Goal: Task Accomplishment & Management: Manage account settings

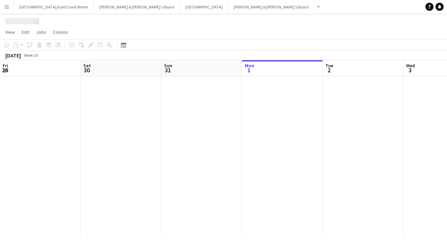
scroll to position [0, 161]
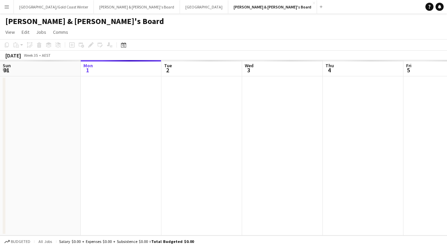
click at [8, 8] on app-icon "Menu" at bounding box center [6, 6] width 5 height 5
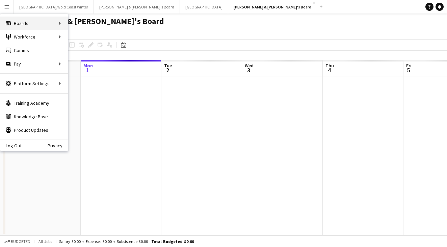
scroll to position [0, 0]
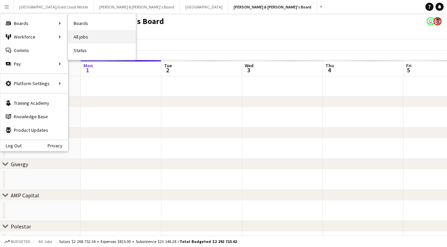
click at [82, 35] on link "All jobs" at bounding box center [101, 36] width 67 height 13
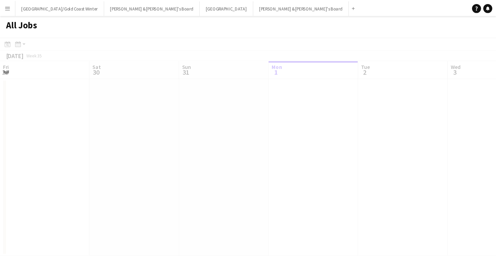
scroll to position [0, 161]
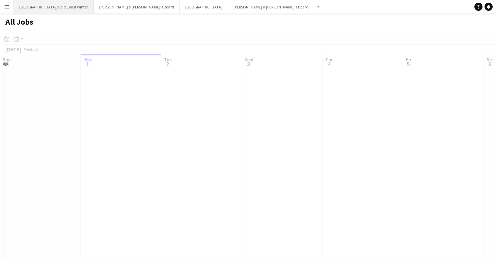
click at [52, 11] on button "[GEOGRAPHIC_DATA]/[GEOGRAPHIC_DATA] Winter Close" at bounding box center [54, 6] width 80 height 13
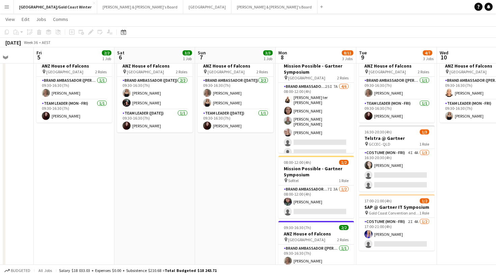
scroll to position [0, 216]
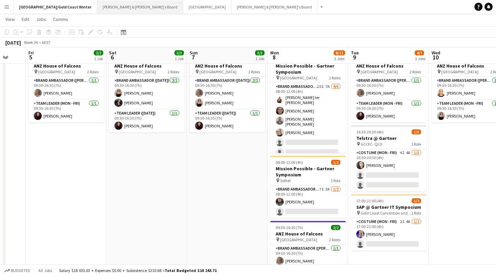
click at [97, 8] on button "[PERSON_NAME] & [PERSON_NAME]'s Board Close" at bounding box center [140, 6] width 86 height 13
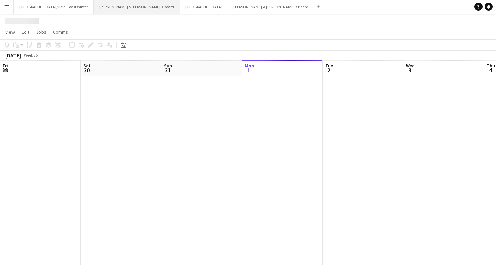
scroll to position [0, 161]
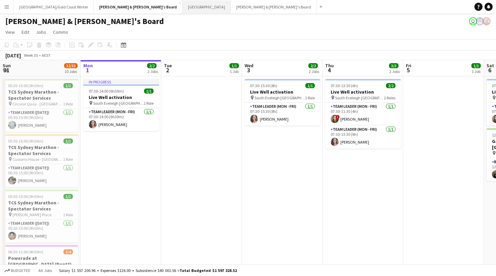
click at [183, 9] on button "Sydney Close" at bounding box center [207, 6] width 48 height 13
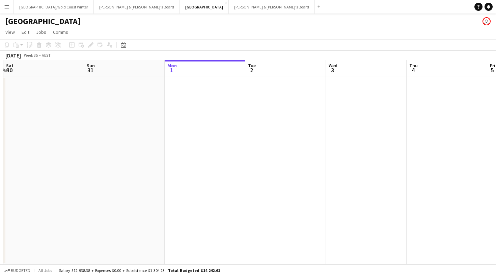
scroll to position [0, 158]
click at [196, 47] on app-toolbar "Copy Paste Paste Command V Paste with crew Command Shift V Paste linked Job [GE…" at bounding box center [248, 44] width 496 height 11
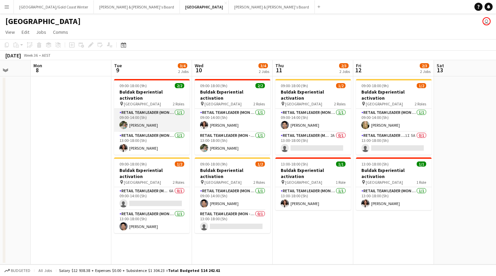
scroll to position [0, 216]
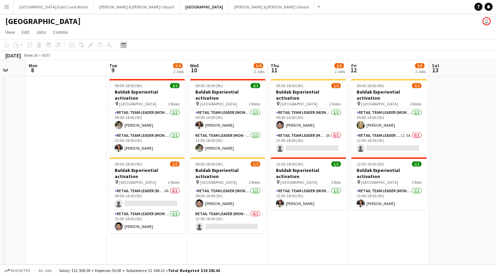
click at [123, 47] on icon "Date picker" at bounding box center [123, 44] width 5 height 5
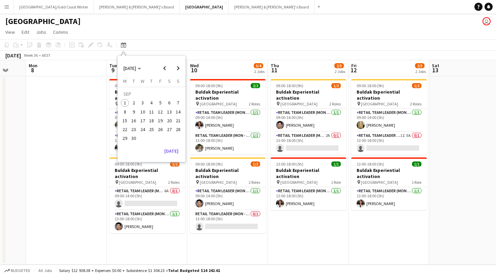
click at [3, 5] on button "Menu" at bounding box center [6, 6] width 13 height 13
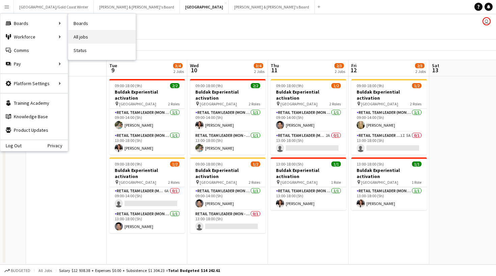
click at [82, 38] on link "All jobs" at bounding box center [101, 36] width 67 height 13
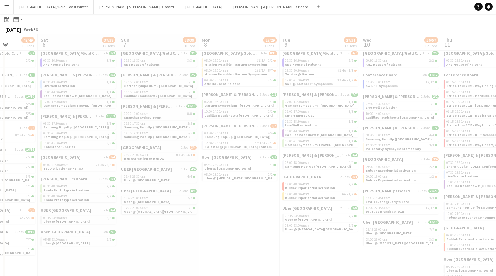
scroll to position [0, 232]
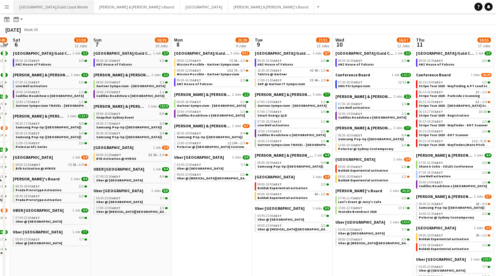
click at [35, 11] on button "[GEOGRAPHIC_DATA]/[GEOGRAPHIC_DATA] Winter Close" at bounding box center [54, 6] width 80 height 13
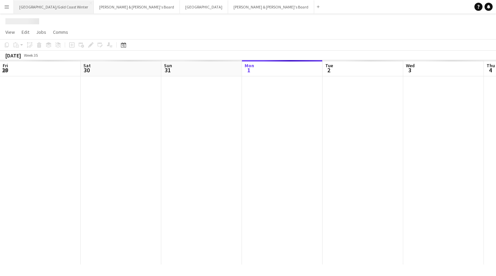
scroll to position [0, 161]
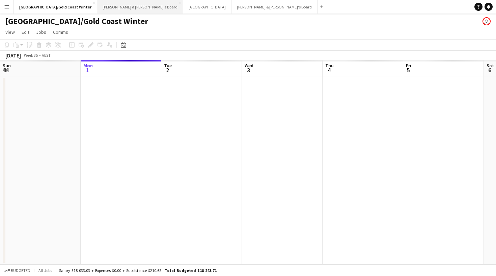
click at [102, 9] on button "[PERSON_NAME] & [PERSON_NAME]'s Board Close" at bounding box center [140, 6] width 86 height 13
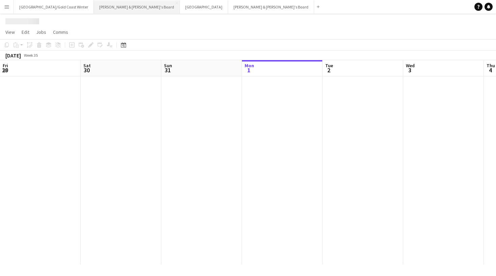
scroll to position [0, 161]
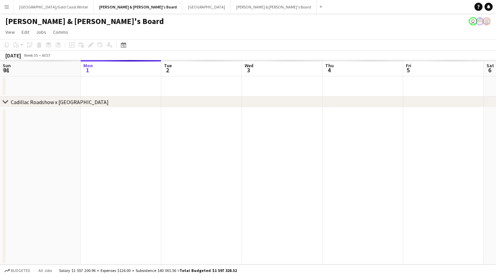
click at [8, 10] on button "Menu" at bounding box center [6, 6] width 13 height 13
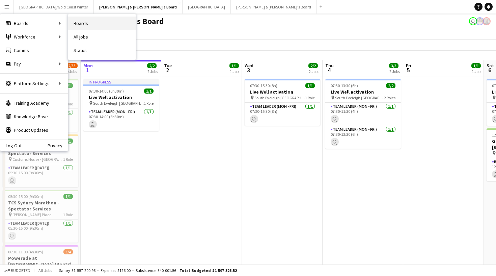
click at [84, 27] on link "Boards" at bounding box center [101, 23] width 67 height 13
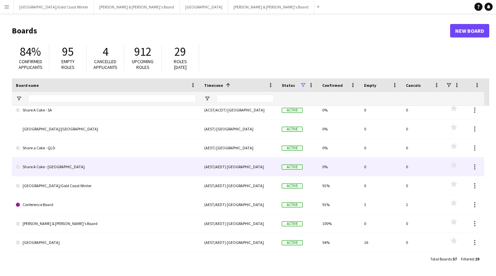
scroll to position [26, 0]
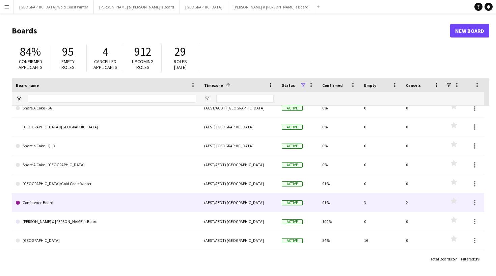
click at [43, 199] on link "Conference Board" at bounding box center [106, 202] width 180 height 19
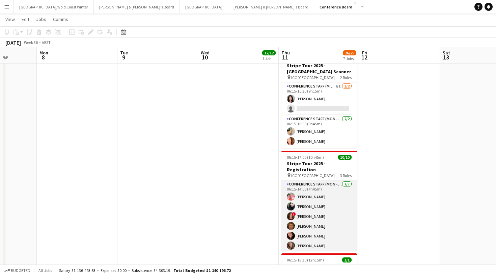
click at [320, 180] on app-card-role "Conference Staff (Mon - Fri) [DATE] 06:15-14:00 (7h45m) [PERSON_NAME] [PERSON_N…" at bounding box center [319, 221] width 76 height 82
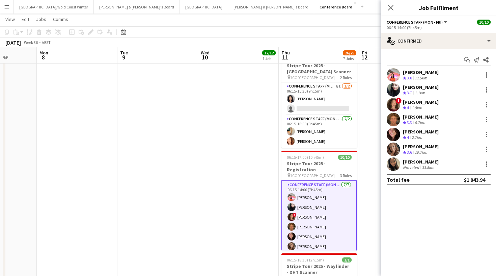
click at [398, 100] on span "!" at bounding box center [398, 101] width 6 height 6
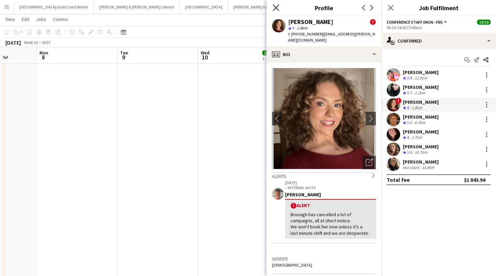
click at [277, 8] on icon at bounding box center [276, 7] width 6 height 6
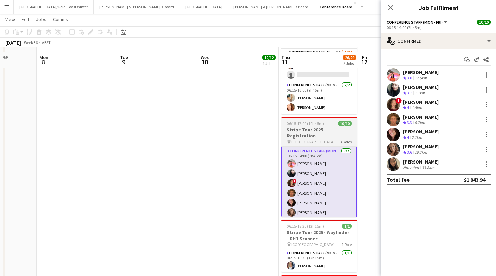
scroll to position [198, 0]
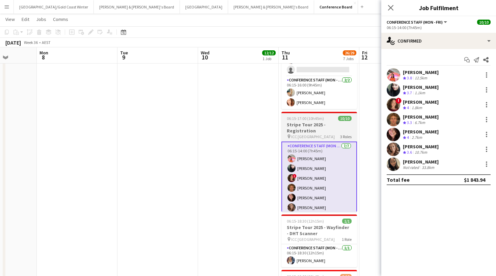
click at [331, 116] on div "06:15-17:00 (10h45m) 10/10" at bounding box center [319, 118] width 76 height 5
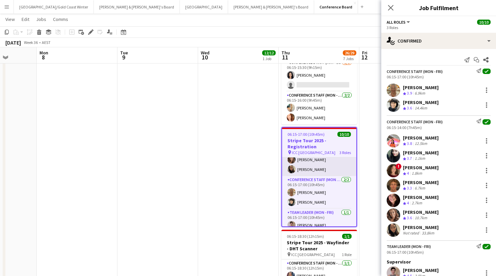
scroll to position [62, 0]
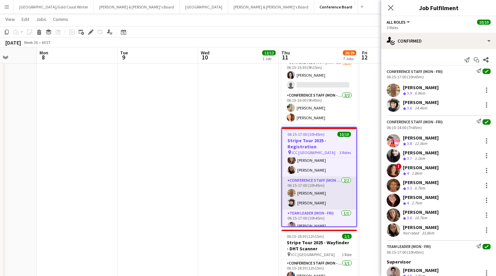
click at [331, 177] on app-card-role "Conference Staff (Mon - Fri) [DATE] 06:15-17:00 (10h45m) [PERSON_NAME] [PERSON_…" at bounding box center [319, 192] width 74 height 33
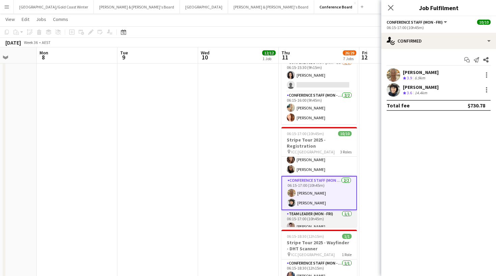
click at [331, 210] on app-card-role "Team Leader (Mon - Fri) [DATE] 06:15-17:00 (10h45m) [PERSON_NAME]" at bounding box center [319, 221] width 76 height 23
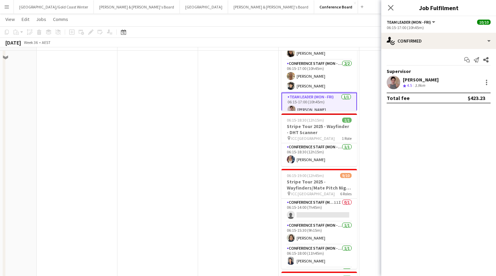
scroll to position [0, 0]
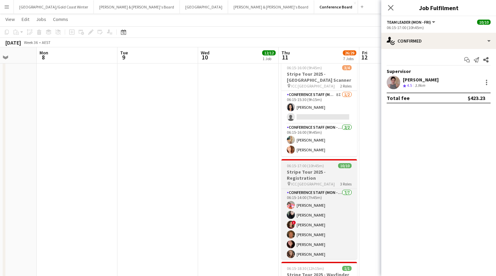
click at [323, 181] on div "pin ICC Sydney 3 Roles" at bounding box center [319, 183] width 76 height 5
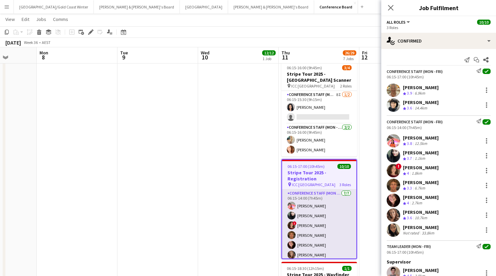
click at [307, 201] on app-card-role "Conference Staff (Mon - Fri) [DATE] 06:15-14:00 (7h45m) [PERSON_NAME] [PERSON_N…" at bounding box center [319, 230] width 74 height 82
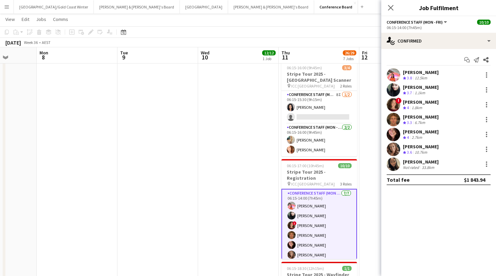
click at [307, 201] on app-card-role "Conference Staff (Mon - Fri) [DATE] 06:15-14:00 (7h45m) [PERSON_NAME] [PERSON_N…" at bounding box center [319, 230] width 76 height 83
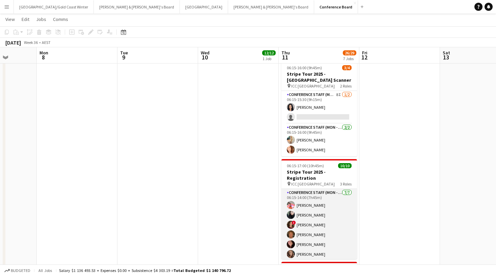
click at [307, 201] on app-card-role "Conference Staff (Mon - Fri) [DATE] 06:15-14:00 (7h45m) [PERSON_NAME] [PERSON_N…" at bounding box center [319, 230] width 76 height 82
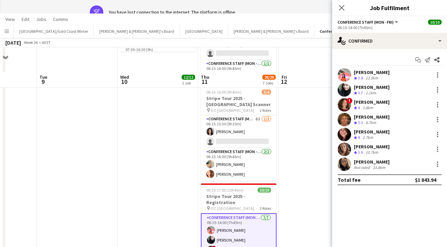
click at [336, 7] on div "Close pop-in" at bounding box center [341, 8] width 19 height 16
click at [338, 7] on icon "Close pop-in" at bounding box center [341, 7] width 6 height 6
